Goal: Task Accomplishment & Management: Complete application form

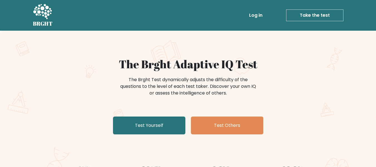
click at [314, 9] on link "Take the test" at bounding box center [314, 15] width 57 height 12
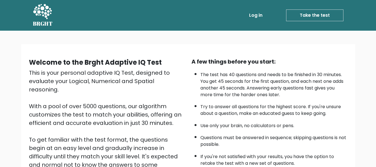
scroll to position [83, 0]
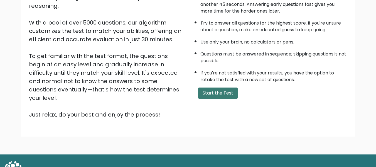
click at [222, 97] on button "Start the Test" at bounding box center [218, 92] width 40 height 11
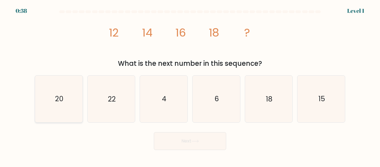
click at [72, 103] on icon "20" at bounding box center [59, 98] width 46 height 46
click at [190, 85] on input "a. 20" at bounding box center [190, 83] width 0 height 1
radio input "true"
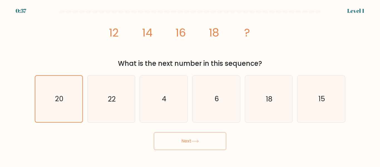
click at [170, 146] on button "Next" at bounding box center [190, 141] width 72 height 18
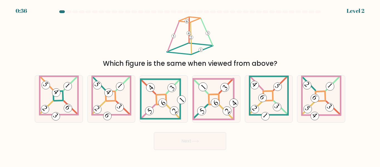
click at [183, 144] on button "Next" at bounding box center [190, 141] width 72 height 18
click at [159, 105] on 841 at bounding box center [163, 103] width 12 height 12
click at [190, 85] on input "c." at bounding box center [190, 83] width 0 height 1
radio input "true"
click at [194, 136] on button "Next" at bounding box center [190, 141] width 72 height 18
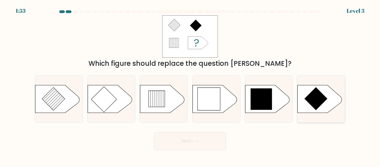
click at [321, 99] on icon at bounding box center [316, 98] width 23 height 23
click at [190, 85] on input "f." at bounding box center [190, 83] width 0 height 1
radio input "true"
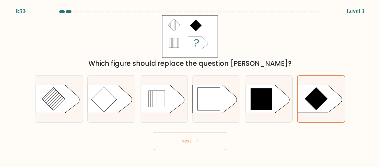
click at [204, 138] on button "Next" at bounding box center [190, 141] width 72 height 18
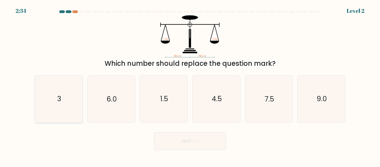
drag, startPoint x: 73, startPoint y: 92, endPoint x: 105, endPoint y: 94, distance: 31.8
click at [73, 92] on icon "3" at bounding box center [59, 98] width 46 height 46
click at [190, 85] on input "a. 3" at bounding box center [190, 83] width 0 height 1
radio input "true"
click at [183, 133] on button "Next" at bounding box center [190, 141] width 72 height 18
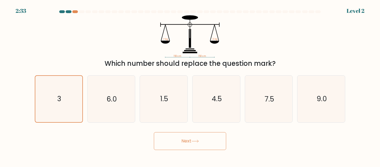
click at [181, 140] on button "Next" at bounding box center [190, 141] width 72 height 18
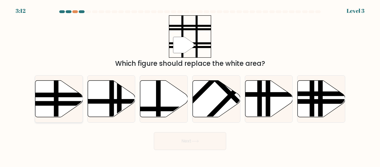
click at [56, 92] on line at bounding box center [56, 80] width 0 height 96
click at [190, 85] on input "a." at bounding box center [190, 83] width 0 height 1
radio input "true"
click at [204, 143] on button "Next" at bounding box center [190, 141] width 72 height 18
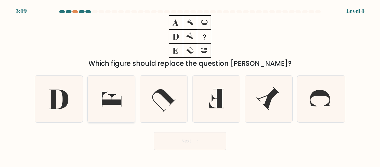
click at [119, 102] on icon at bounding box center [111, 99] width 19 height 15
click at [190, 85] on input "b." at bounding box center [190, 83] width 0 height 1
radio input "true"
click at [208, 137] on button "Next" at bounding box center [190, 141] width 72 height 18
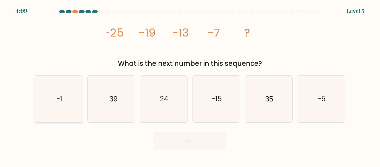
click at [60, 95] on text "-1" at bounding box center [59, 99] width 6 height 10
click at [190, 85] on input "a. -1" at bounding box center [190, 83] width 0 height 1
radio input "true"
click at [178, 141] on button "Next" at bounding box center [190, 141] width 72 height 18
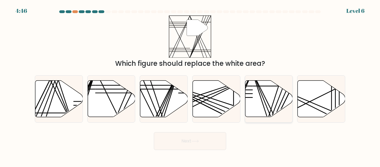
click at [268, 108] on icon at bounding box center [269, 98] width 48 height 36
click at [190, 85] on input "e." at bounding box center [190, 83] width 0 height 1
radio input "true"
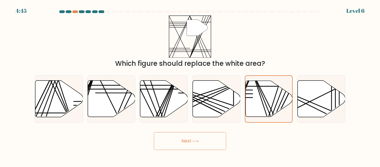
click at [210, 142] on button "Next" at bounding box center [190, 141] width 72 height 18
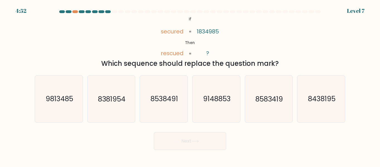
drag, startPoint x: 252, startPoint y: 107, endPoint x: 244, endPoint y: 120, distance: 15.2
click at [252, 107] on icon "8583419" at bounding box center [268, 98] width 46 height 46
click at [190, 85] on input "e. 8583419" at bounding box center [190, 83] width 0 height 1
radio input "true"
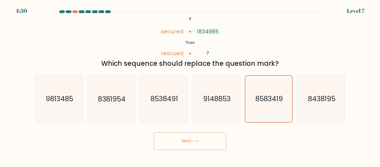
click at [192, 141] on button "Next" at bounding box center [190, 141] width 72 height 18
